Goal: Task Accomplishment & Management: Manage account settings

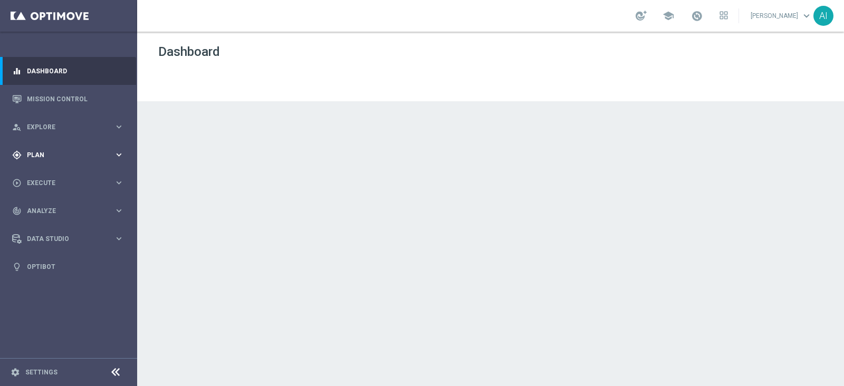
click at [78, 159] on div "gps_fixed Plan keyboard_arrow_right" at bounding box center [68, 155] width 136 height 28
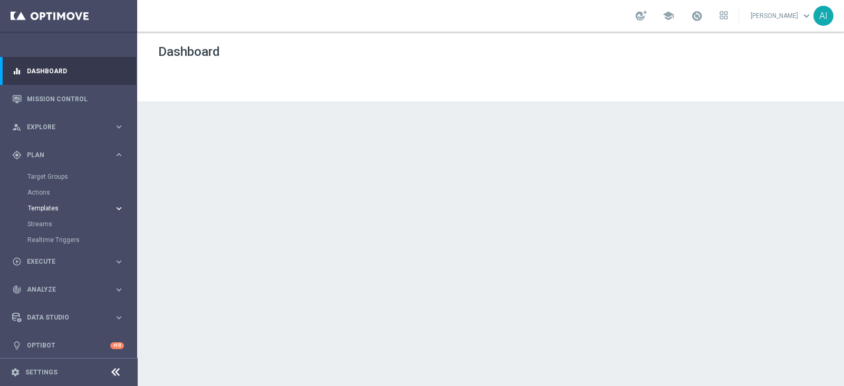
click at [69, 204] on button "Templates keyboard_arrow_right" at bounding box center [75, 208] width 97 height 8
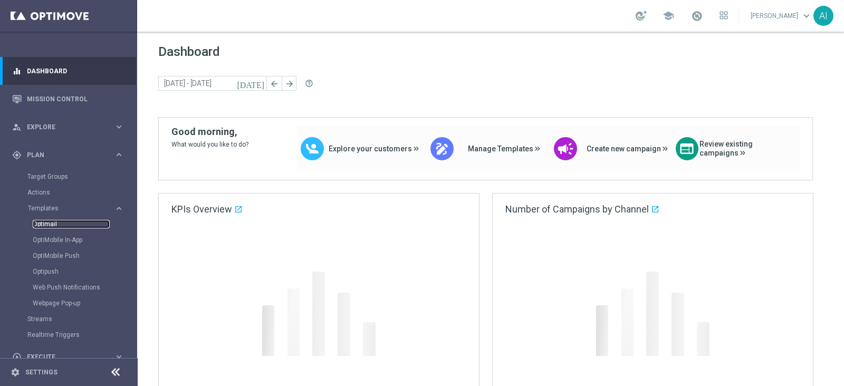
click at [52, 221] on link "Optimail" at bounding box center [71, 224] width 77 height 8
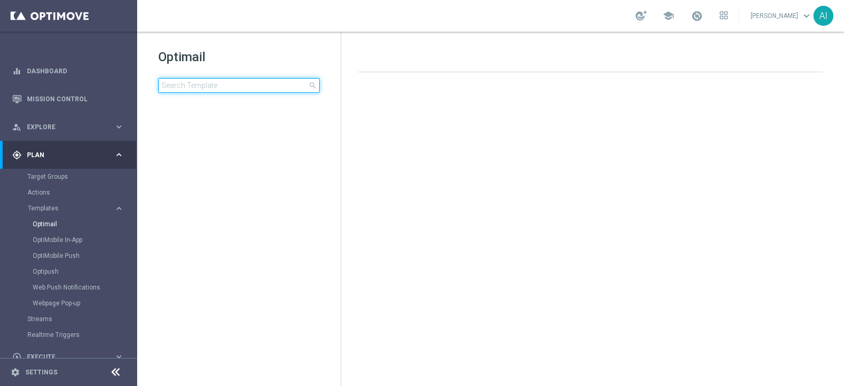
click at [204, 86] on input at bounding box center [238, 85] width 161 height 15
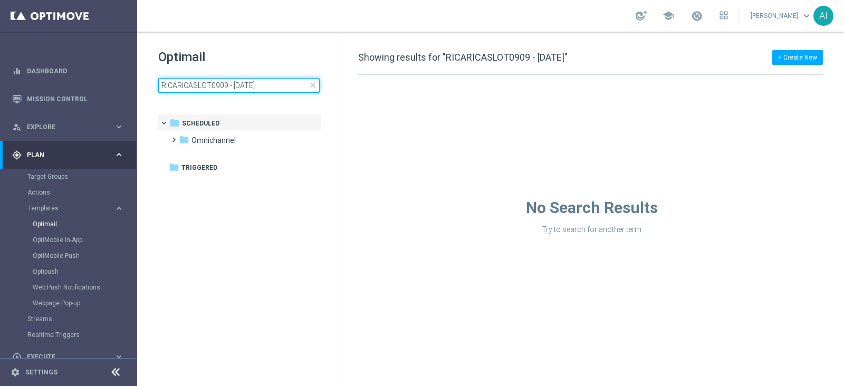
click at [281, 88] on input "RICARICASLOT0909 - 09.09.2025" at bounding box center [238, 85] width 161 height 15
drag, startPoint x: 226, startPoint y: 87, endPoint x: 492, endPoint y: 79, distance: 265.4
click at [482, 76] on div "Optimail RICARICASLOT0909 - 09.09.2025 close folder 1 Folder folder Scheduled m…" at bounding box center [490, 209] width 707 height 354
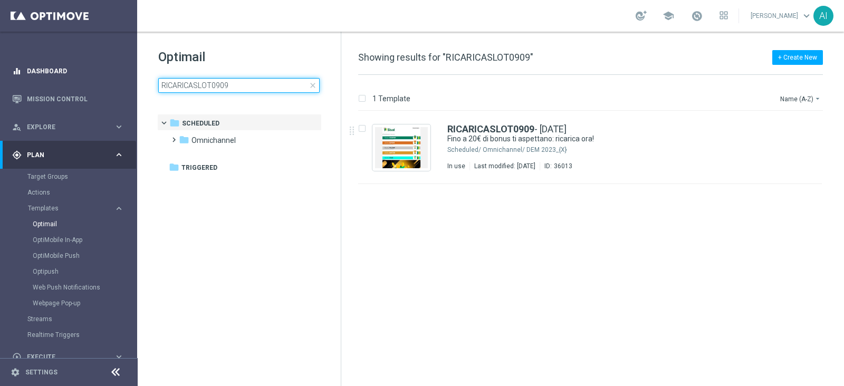
drag, startPoint x: 247, startPoint y: 86, endPoint x: 0, endPoint y: 69, distance: 248.0
click at [0, 70] on main "equalizer Dashboard Mission Control" at bounding box center [422, 193] width 844 height 386
type input "RICARICASLOT0909 - 09.09.2025"
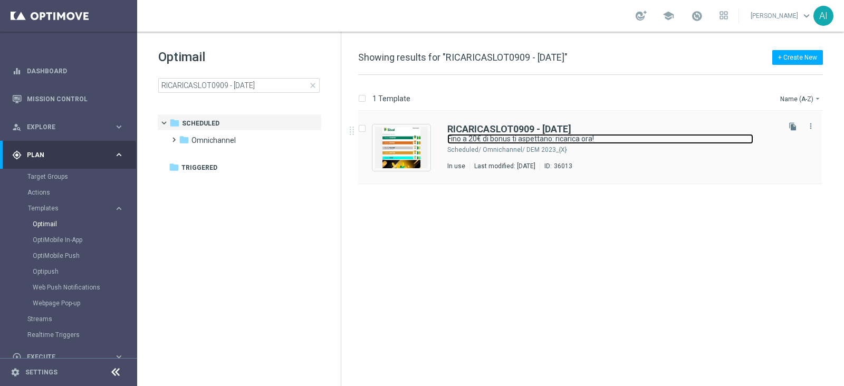
click at [528, 141] on link "Fino a 20€ di bonus ti aspettano: ricarica ora!" at bounding box center [600, 139] width 306 height 10
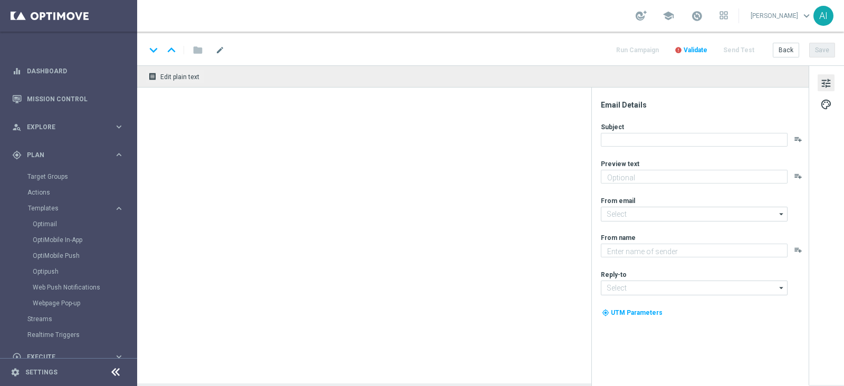
type textarea "Non perderti la promozione!✨"
type textarea "Sisal"
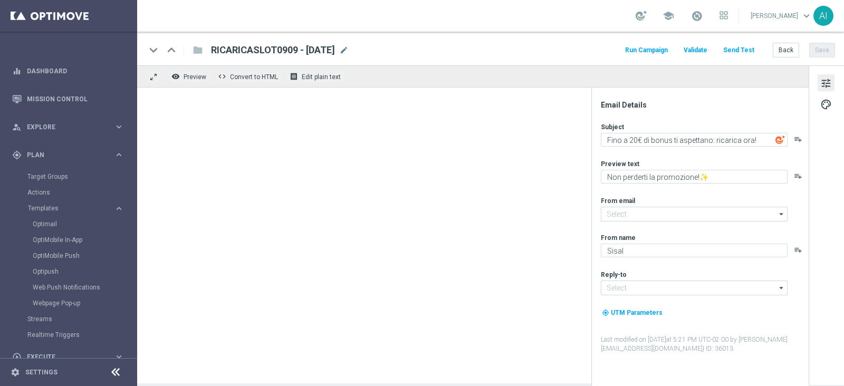
type input "newsletter@comunicazioni.sisal.it"
type input "info@sisal.it"
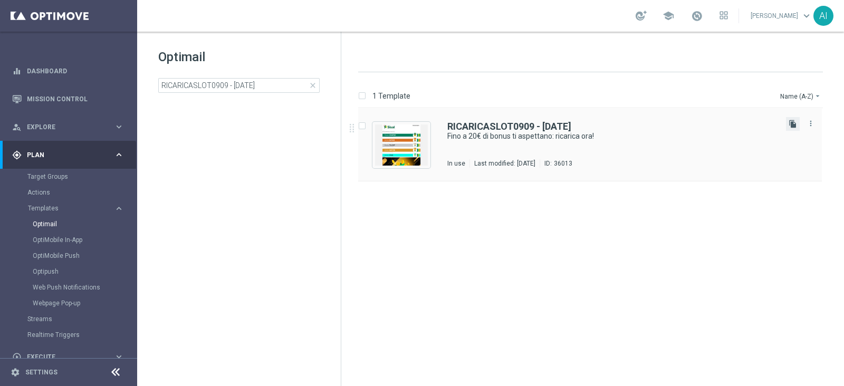
click at [794, 124] on icon "file_copy" at bounding box center [792, 124] width 8 height 8
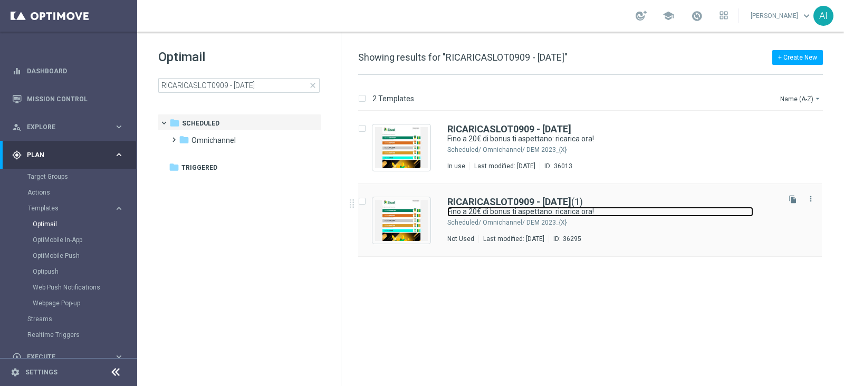
drag, startPoint x: 627, startPoint y: 206, endPoint x: 633, endPoint y: 208, distance: 6.5
click at [628, 207] on link "Fino a 20€ di bonus ti aspettano: ricarica ora!" at bounding box center [600, 212] width 306 height 10
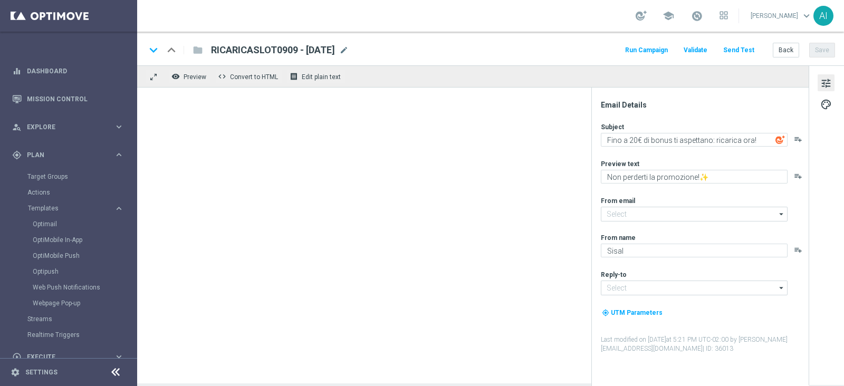
type input "newsletter@comunicazioni.sisal.it"
type input "info@sisal.it"
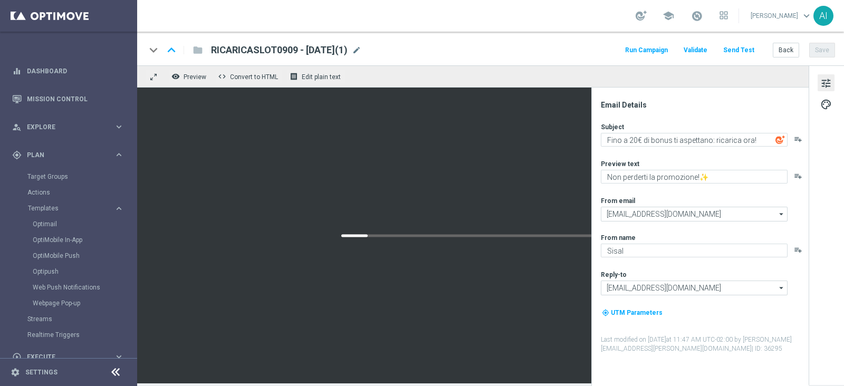
click at [284, 49] on span "RICARICASLOT0909 - 09.09.2025(1)" at bounding box center [279, 50] width 137 height 13
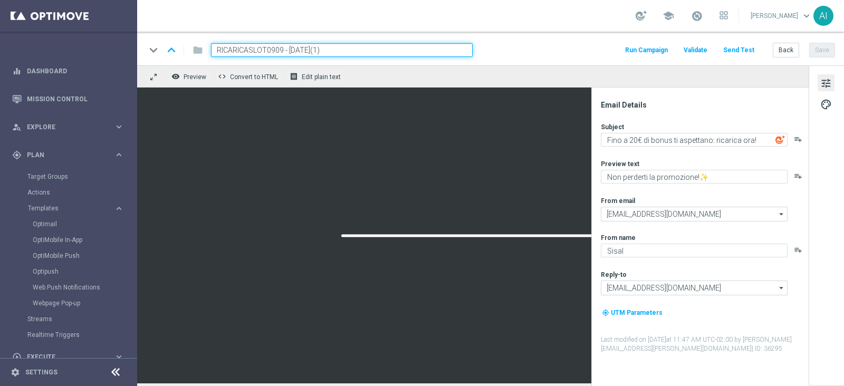
click at [269, 50] on input "RICARICASLOT0909 - 09.09.2025(1)" at bounding box center [342, 50] width 262 height 14
click at [293, 51] on input "RICARICASLOT1909 - 09.09.2025(1)" at bounding box center [342, 50] width 262 height 14
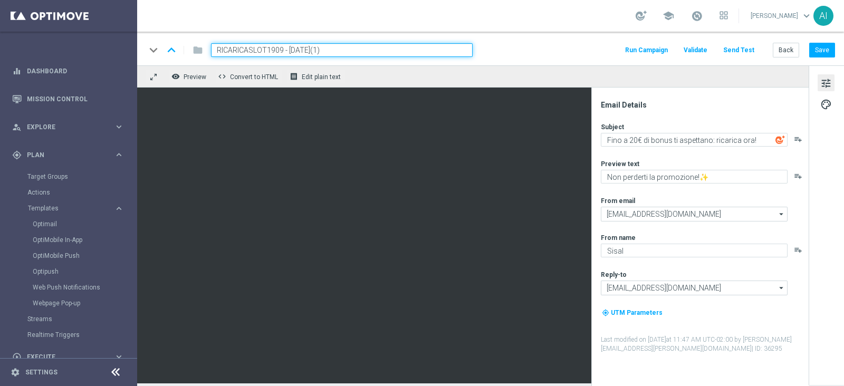
click at [344, 51] on input "RICARICASLOT1909 - 19.09.2025(1)" at bounding box center [342, 50] width 262 height 14
type input "RICARICASLOT1909 - 19.09.2025"
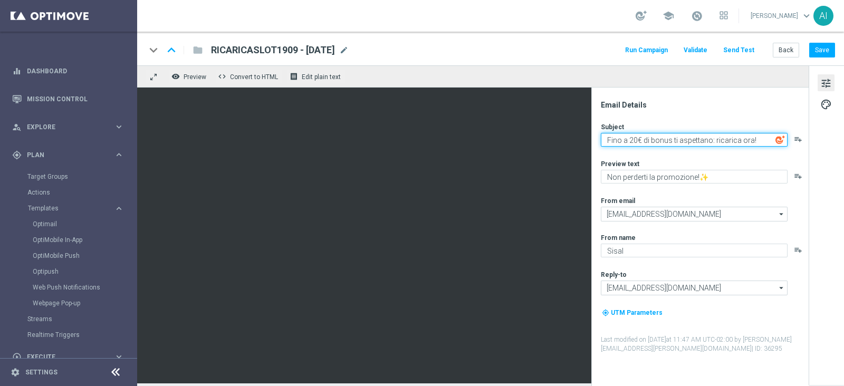
click at [632, 140] on textarea "Fino a 20€ di bonus ti aspettano: ricarica ora!" at bounding box center [694, 140] width 187 height 14
type textarea "Fino a 1.000€ di bonus ti aspettano: ricarica ora!"
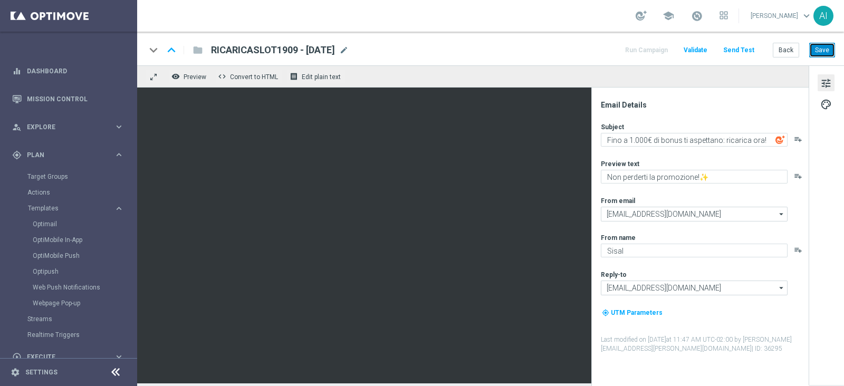
click at [821, 51] on button "Save" at bounding box center [822, 50] width 26 height 15
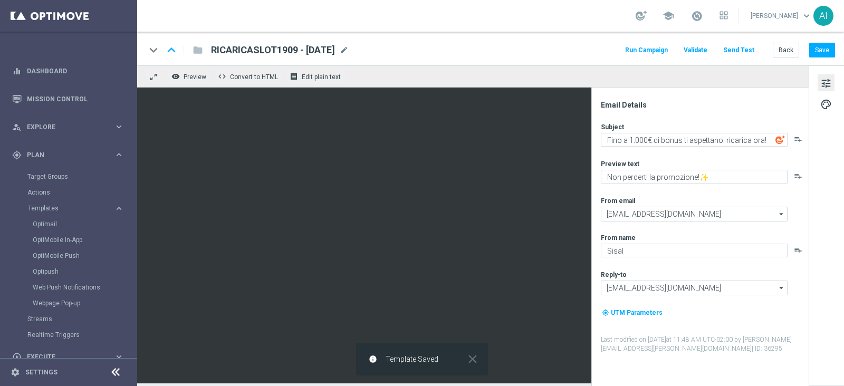
drag, startPoint x: 354, startPoint y: 49, endPoint x: 212, endPoint y: 46, distance: 142.4
click at [212, 46] on span "RICARICASLOT1909 - 19.09.2025" at bounding box center [273, 50] width 124 height 13
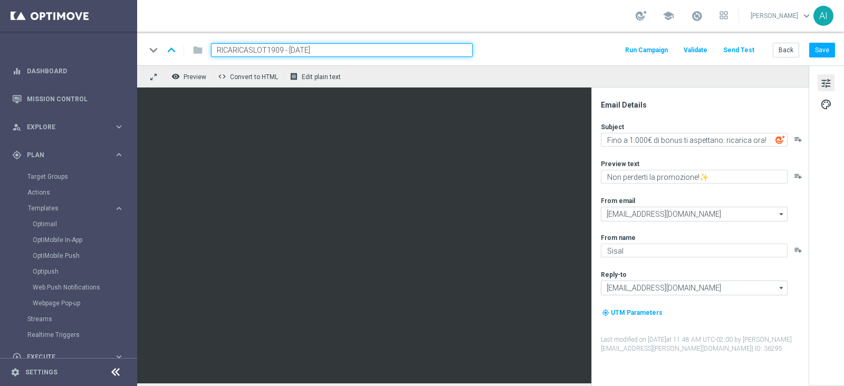
drag, startPoint x: 338, startPoint y: 50, endPoint x: 92, endPoint y: 40, distance: 246.0
click at [92, 40] on main "equalizer Dashboard Mission Control" at bounding box center [422, 193] width 844 height 386
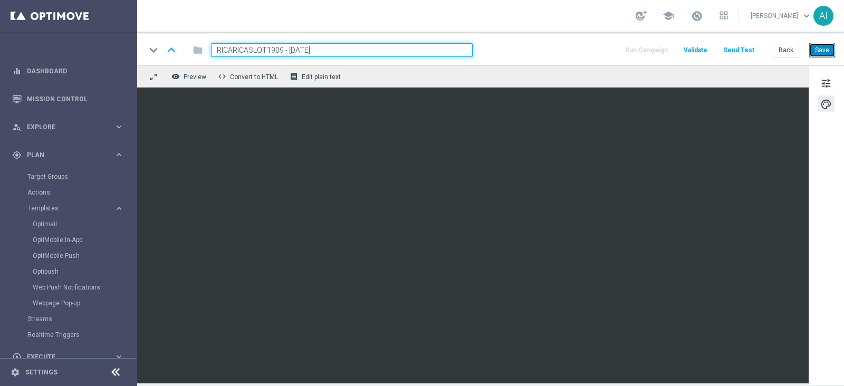
click at [827, 53] on button "Save" at bounding box center [822, 50] width 26 height 15
click at [692, 11] on span at bounding box center [697, 16] width 12 height 12
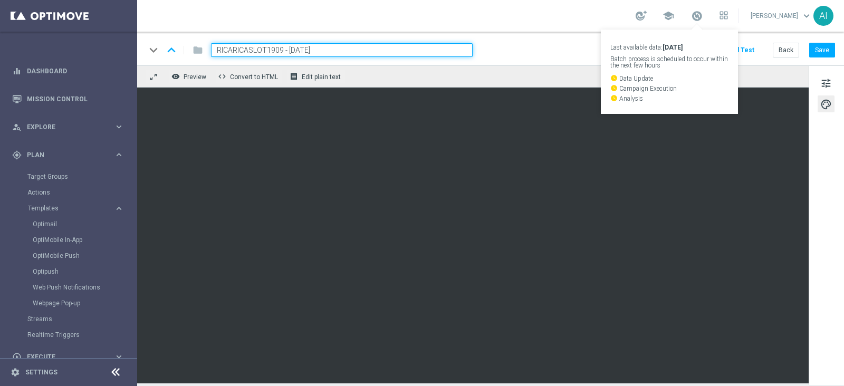
click at [567, 16] on div "school Last available data: 16 Sep 2025 Batch process is scheduled to occur wit…" at bounding box center [490, 16] width 707 height 32
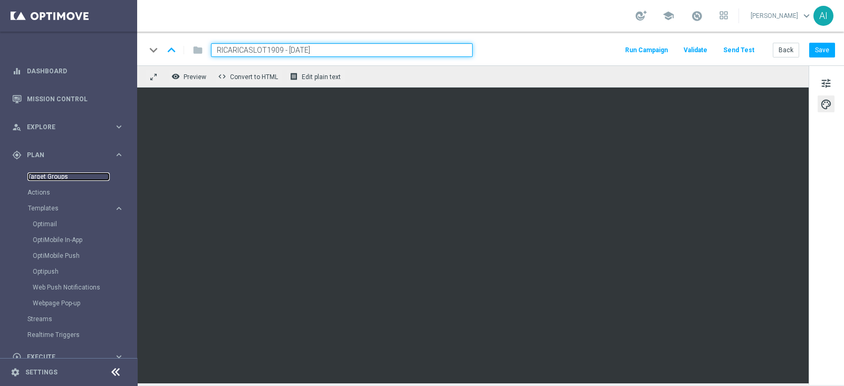
click at [55, 178] on link "Target Groups" at bounding box center [68, 176] width 82 height 8
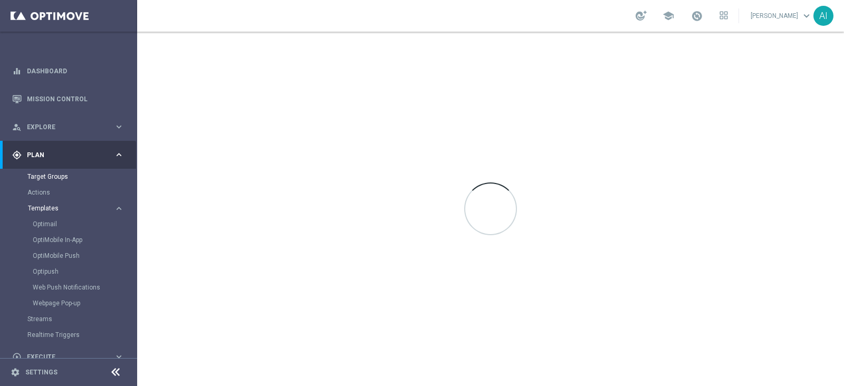
click at [50, 207] on span "Templates" at bounding box center [65, 208] width 75 height 6
click at [53, 211] on span "Templates" at bounding box center [65, 208] width 75 height 6
click at [55, 226] on link "Optimail" at bounding box center [71, 224] width 77 height 8
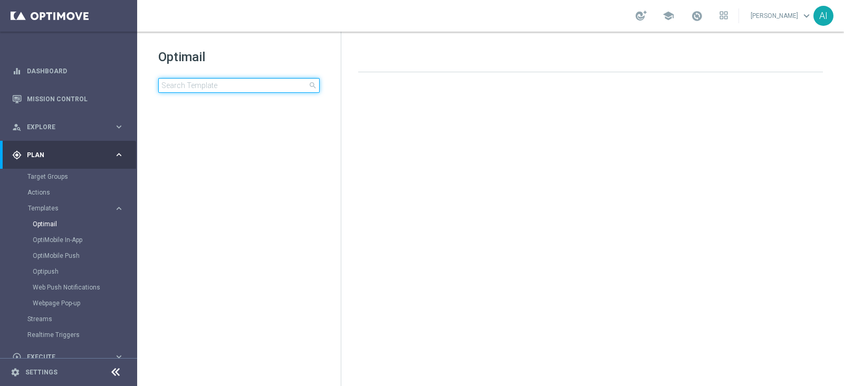
click at [213, 84] on input at bounding box center [238, 85] width 161 height 15
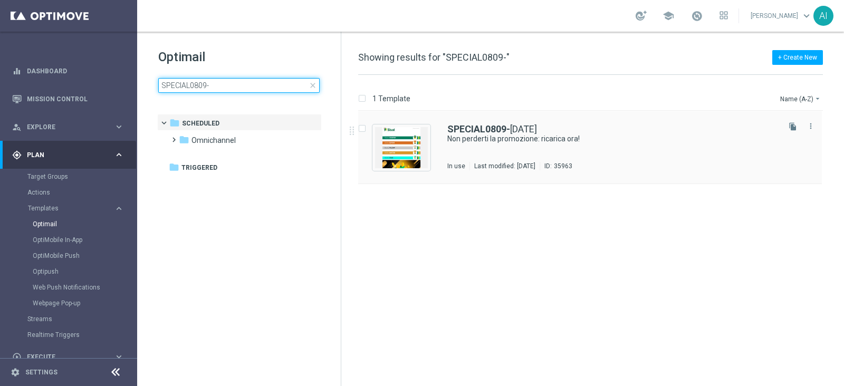
type input "SPECIAL0809-"
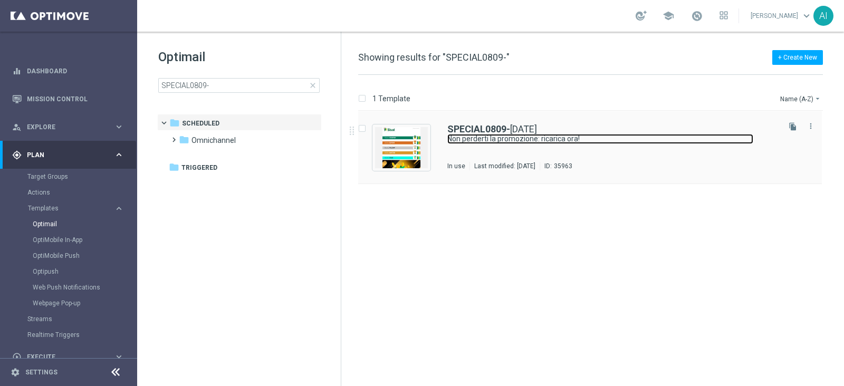
click at [551, 141] on link "Non perderti la promozione: ricarica ora!" at bounding box center [600, 139] width 306 height 10
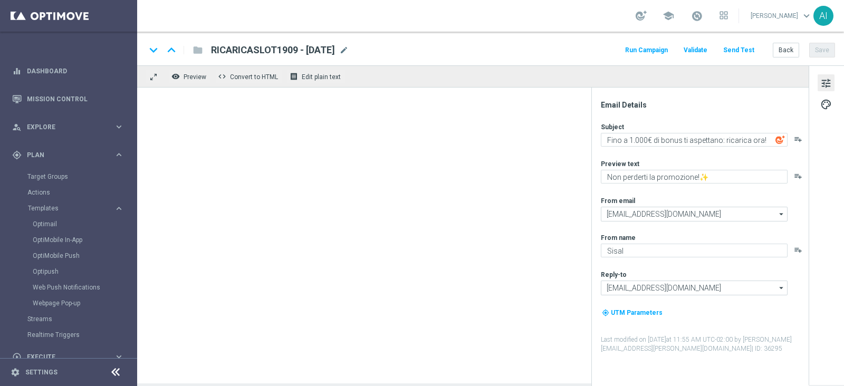
type textarea "Non perderti la promozione: ricarica ora!"
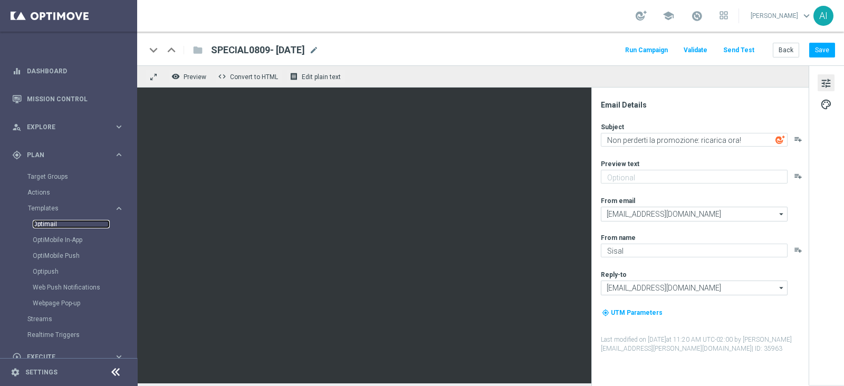
drag, startPoint x: 50, startPoint y: 228, endPoint x: 62, endPoint y: 220, distance: 14.5
click at [50, 228] on link "Optimail" at bounding box center [71, 224] width 77 height 8
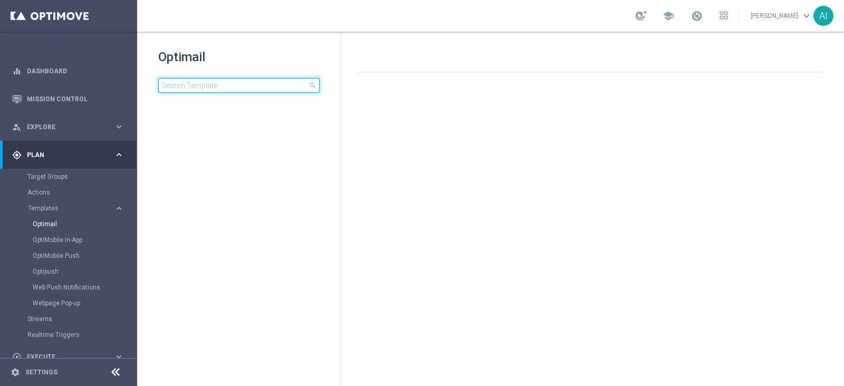
click at [249, 86] on input at bounding box center [238, 85] width 161 height 15
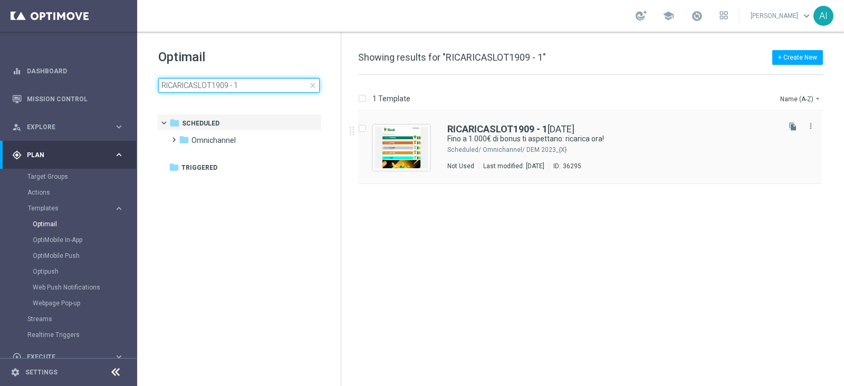
type input "RICARICASLOT1909 - 1"
click at [546, 146] on div "Omnichannel/ DEM 2023_{X}" at bounding box center [630, 150] width 295 height 8
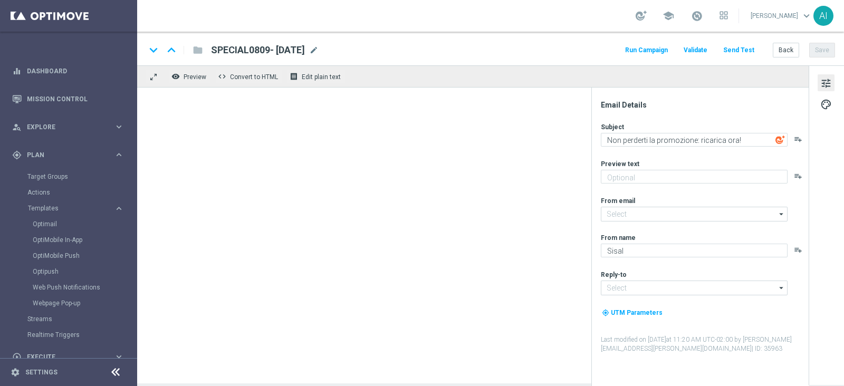
type input "newsletter@comunicazioni.sisal.it"
type input "info@sisal.it"
type textarea "Fino a 1.000€ di bonus ti aspettano: ricarica ora!"
type textarea "Non perderti la promozione!✨"
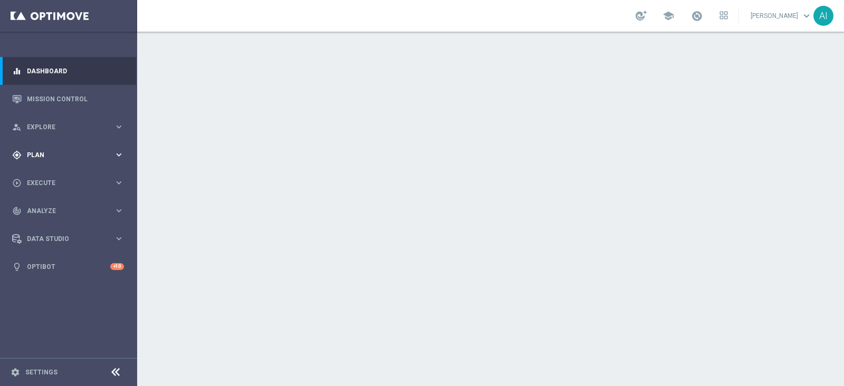
click at [79, 156] on span "Plan" at bounding box center [70, 155] width 87 height 6
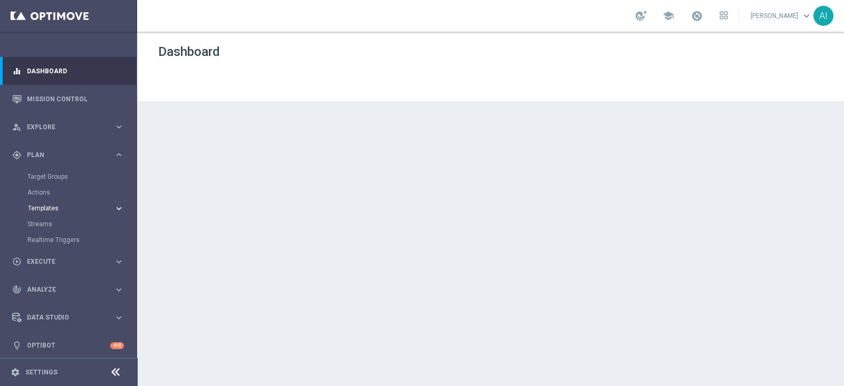
click at [62, 210] on span "Templates" at bounding box center [65, 208] width 75 height 6
click at [47, 225] on link "Optimail" at bounding box center [71, 224] width 77 height 8
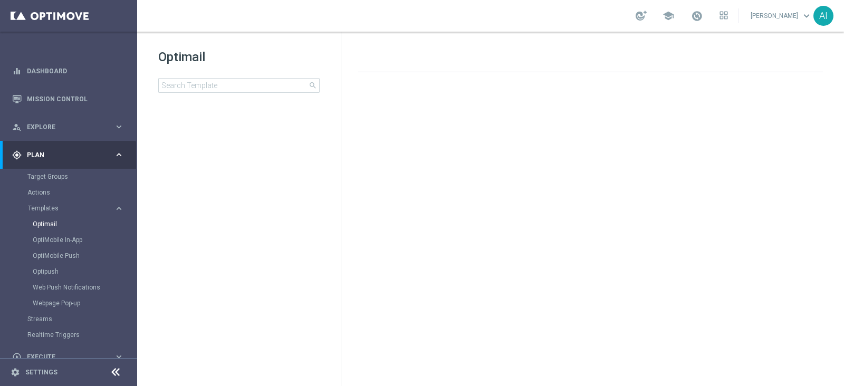
click at [188, 73] on div "Optimail search" at bounding box center [249, 71] width 182 height 44
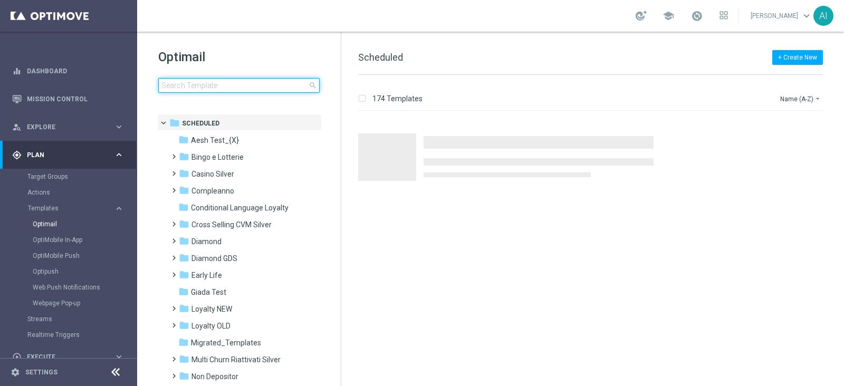
click at [187, 83] on input at bounding box center [238, 85] width 161 height 15
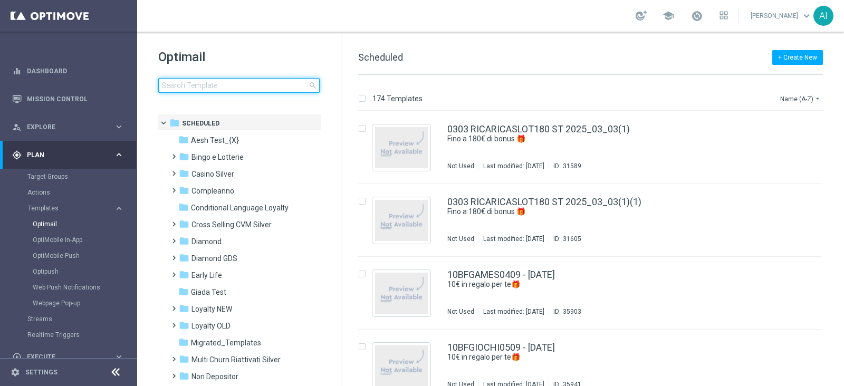
type input "RICARICASLOT1909 - 19.09.2025"
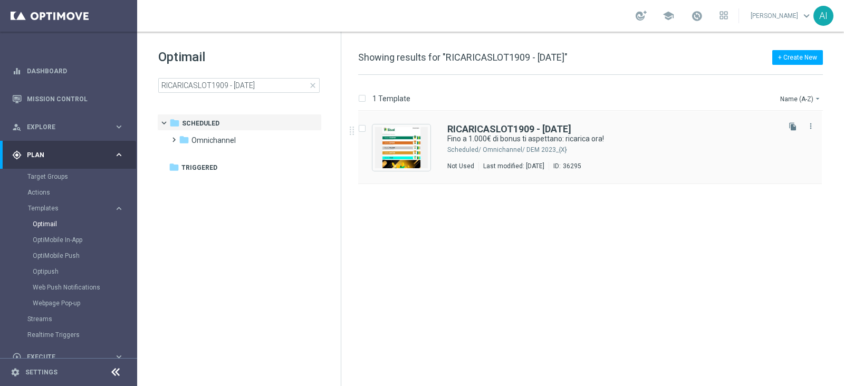
click at [630, 143] on div "RICARICASLOT1909 - 19.09.2025 Fino a 1.000€ di bonus ti aspettano: ricarica ora…" at bounding box center [612, 147] width 330 height 46
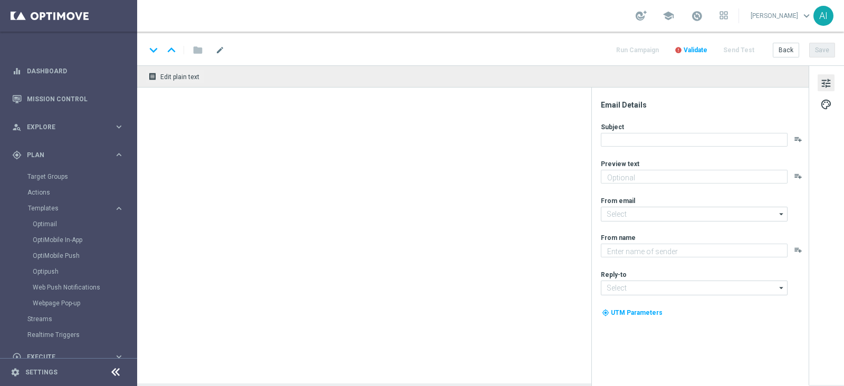
type input "RICARICASLOT1909 - 19.09.2025"
type textarea "Non perderti la promozione!✨"
type input "newsletter@comunicazioni.sisal.it"
type textarea "Sisal"
type input "info@sisal.it"
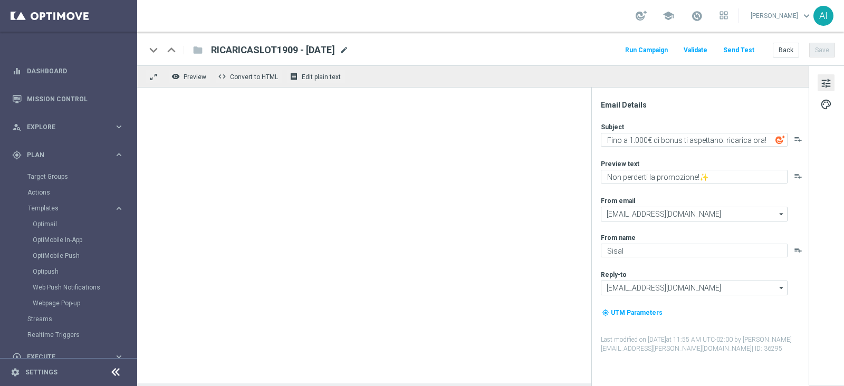
click at [349, 48] on span "mode_edit" at bounding box center [343, 49] width 9 height 9
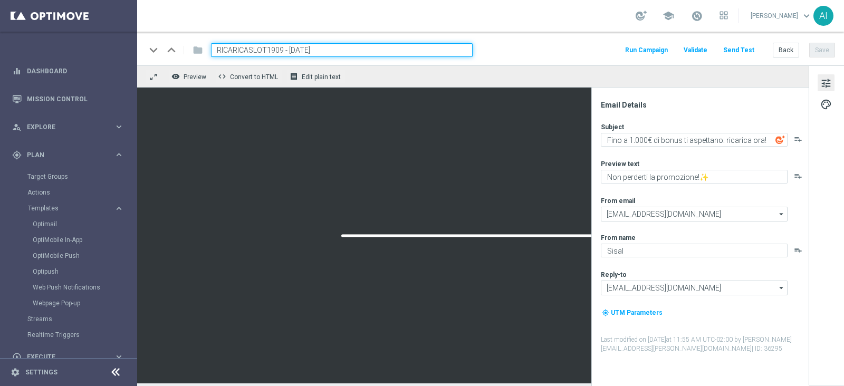
click at [282, 51] on input "RICARICASLOT1909 - 19.09.2025" at bounding box center [342, 50] width 262 height 14
type input "RICARICASLOT1909-1 - 19.09.2025"
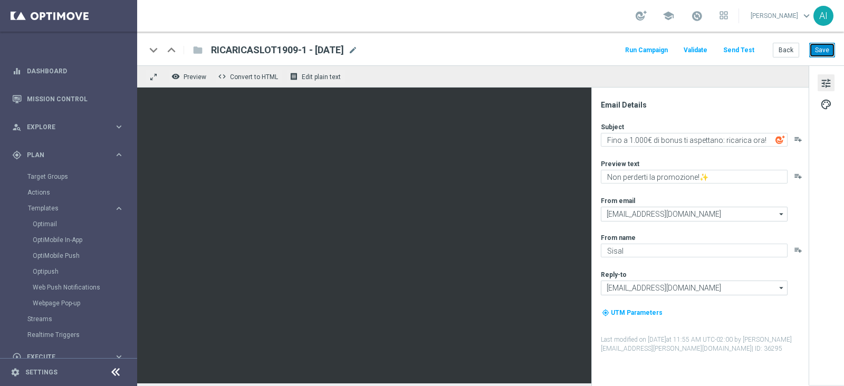
click at [825, 54] on button "Save" at bounding box center [822, 50] width 26 height 15
